Goal: Navigation & Orientation: Find specific page/section

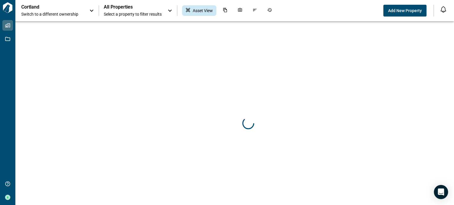
click at [147, 10] on span "All Properties" at bounding box center [133, 7] width 58 height 6
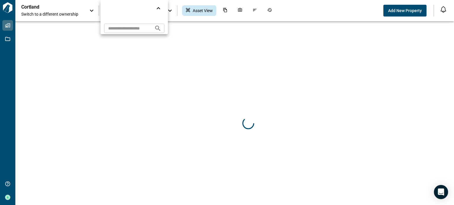
click at [137, 27] on input "text" at bounding box center [127, 28] width 46 height 11
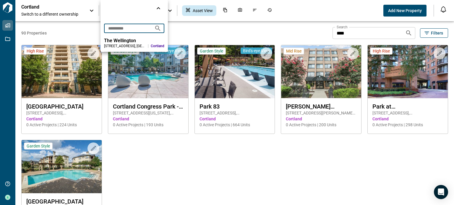
type input "**********"
click at [131, 46] on div "1850 Columbia Pike , Arlington , VA" at bounding box center [125, 46] width 42 height 5
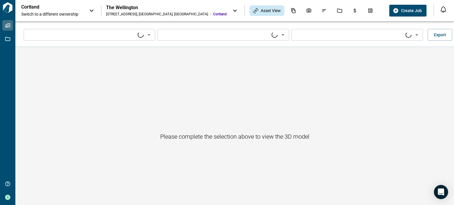
type input "****"
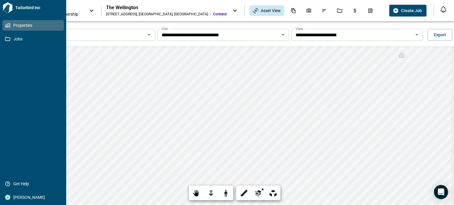
click at [17, 26] on span "Properties" at bounding box center [34, 25] width 48 height 6
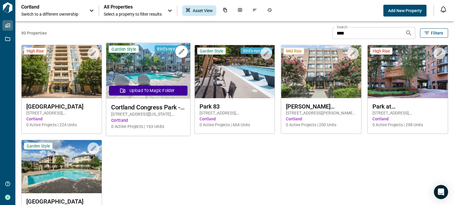
scroll to position [30, 0]
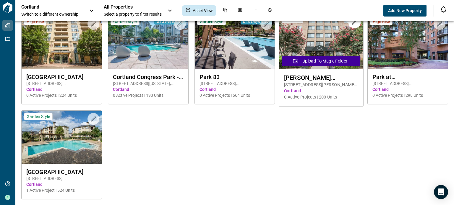
click at [320, 82] on span "2000 Adams St , Arlington , VA" at bounding box center [321, 85] width 74 height 6
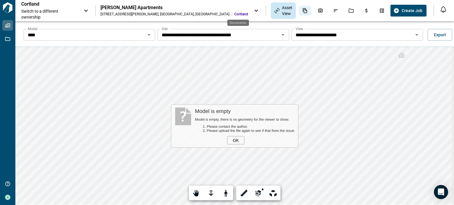
click at [303, 11] on icon "Documents" at bounding box center [305, 10] width 4 height 5
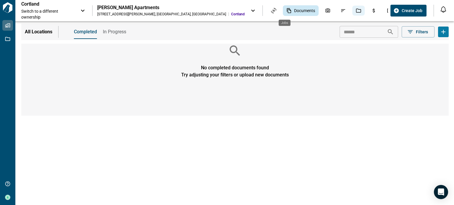
click at [352, 7] on div "Jobs" at bounding box center [358, 11] width 12 height 10
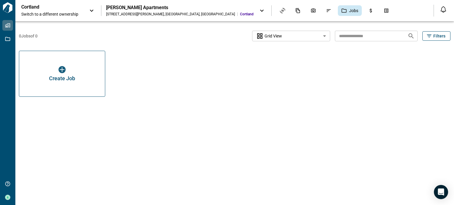
click at [258, 9] on icon at bounding box center [261, 10] width 7 height 7
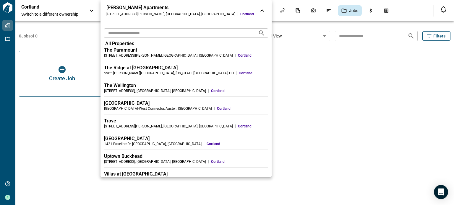
scroll to position [1389, 0]
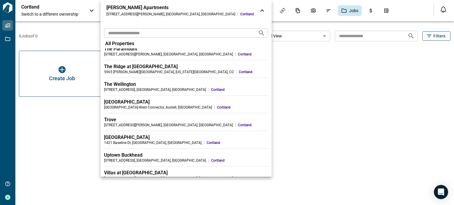
click at [141, 108] on div "2222 East-West Connector , Austell , GA" at bounding box center [158, 107] width 108 height 5
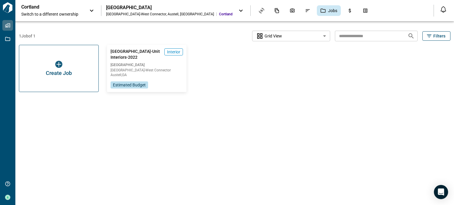
click at [237, 12] on icon at bounding box center [240, 10] width 7 height 7
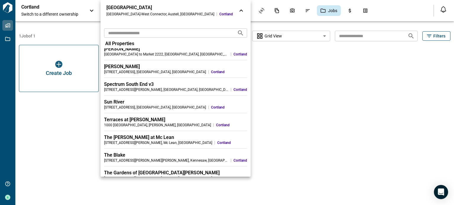
scroll to position [1360, 0]
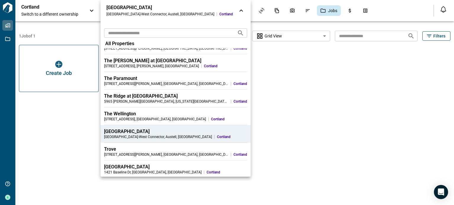
click at [117, 114] on div "The Wellington" at bounding box center [175, 114] width 143 height 6
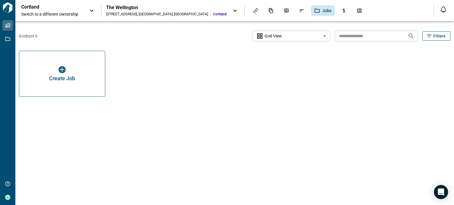
click at [289, 39] on body "Tailorbird Inc Properties Jobs Get Help Christopher Wemp Cortland Switch to a d…" at bounding box center [227, 102] width 454 height 205
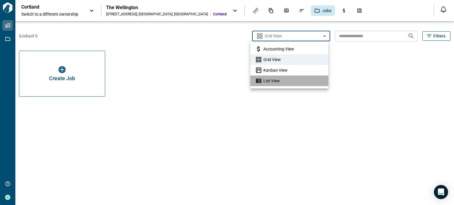
click at [282, 82] on li "List View" at bounding box center [289, 81] width 78 height 11
type input "*********"
